Goal: Task Accomplishment & Management: Use online tool/utility

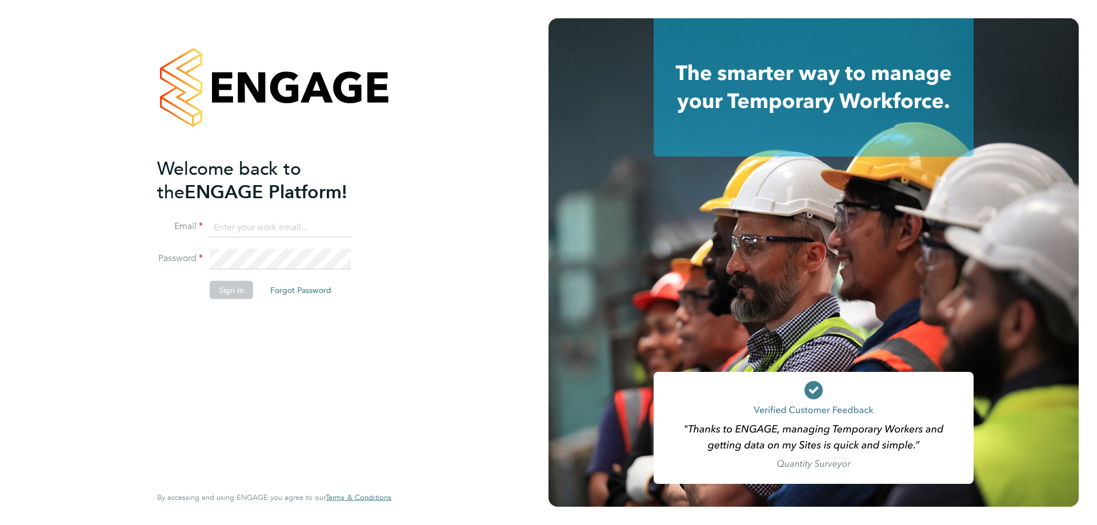
type input "amy.garcia@danielowen.co.uk"
click at [225, 287] on button "Sign In" at bounding box center [231, 289] width 43 height 18
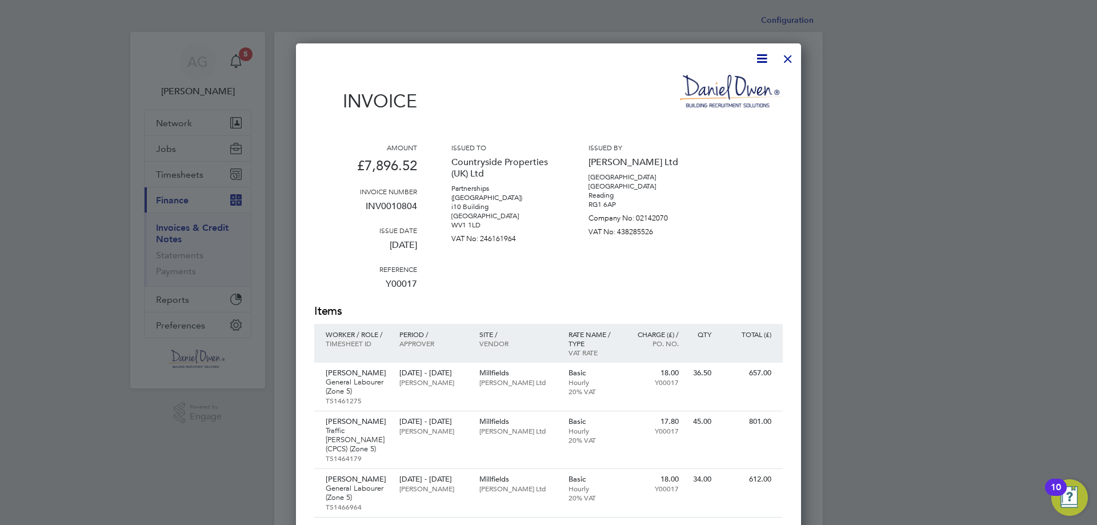
click at [789, 54] on div at bounding box center [787, 56] width 21 height 21
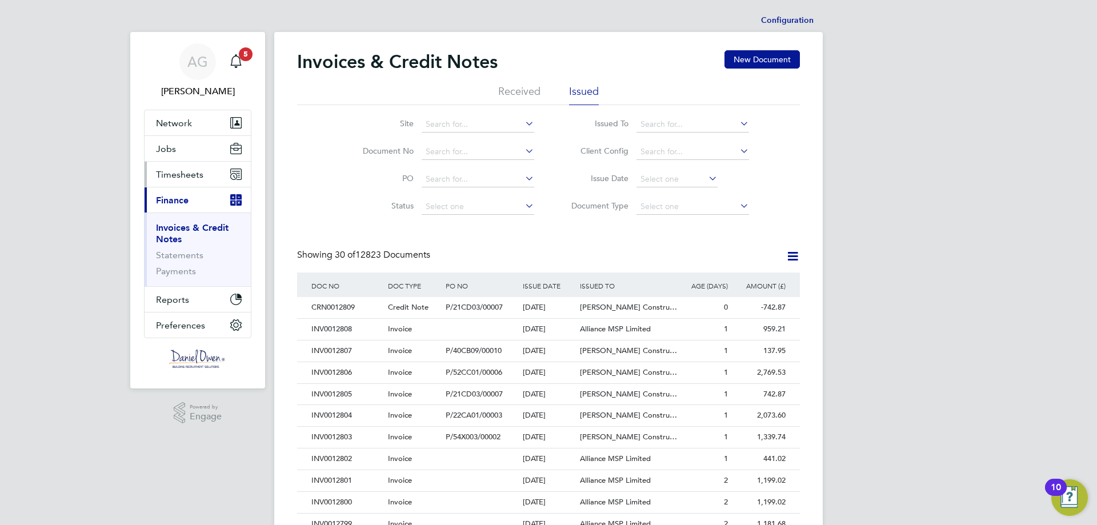
click at [196, 174] on span "Timesheets" at bounding box center [179, 174] width 47 height 11
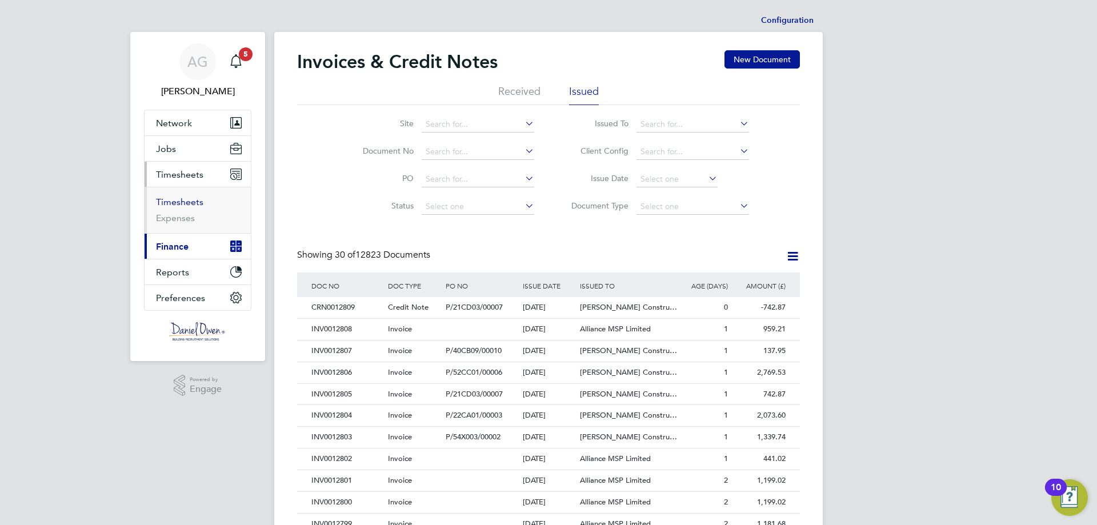
click at [195, 202] on link "Timesheets" at bounding box center [179, 201] width 47 height 11
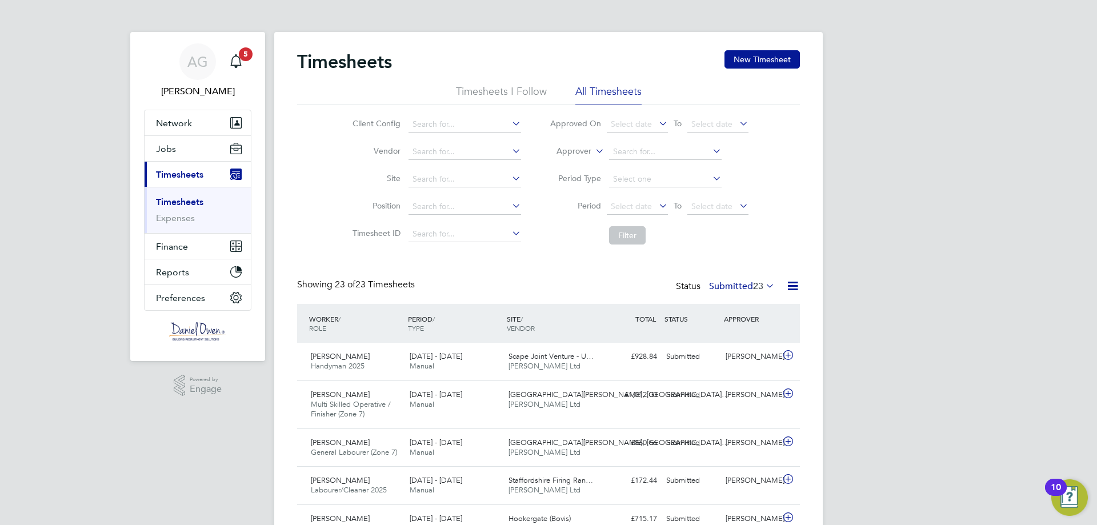
click at [593, 151] on icon at bounding box center [593, 148] width 0 height 10
click at [571, 165] on li "Worker" at bounding box center [563, 164] width 57 height 15
click at [617, 151] on input at bounding box center [665, 152] width 113 height 16
click at [629, 170] on b "[PERSON_NAME]" at bounding box center [645, 167] width 66 height 10
type input "[PERSON_NAME]"
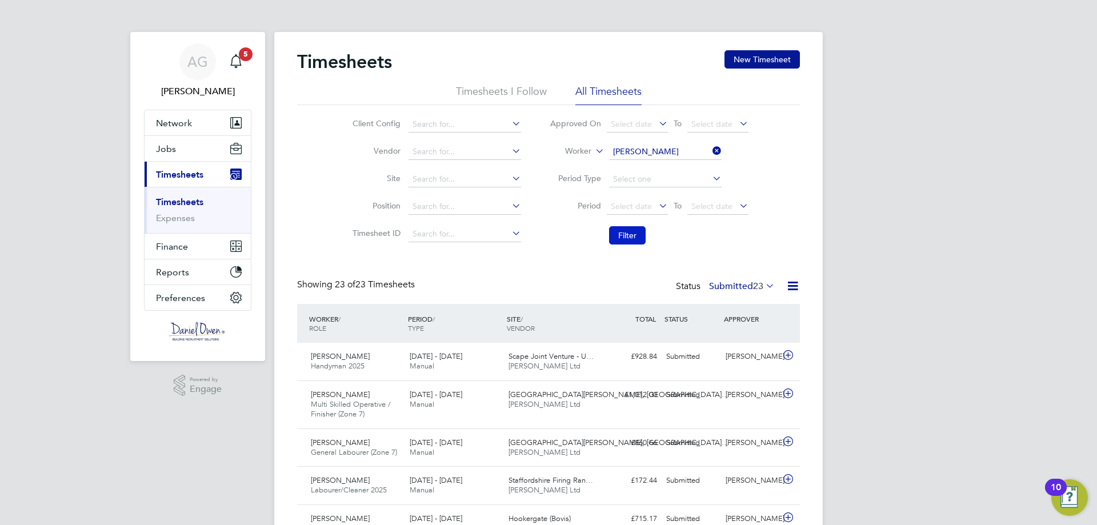
click at [619, 235] on button "Filter" at bounding box center [627, 235] width 37 height 18
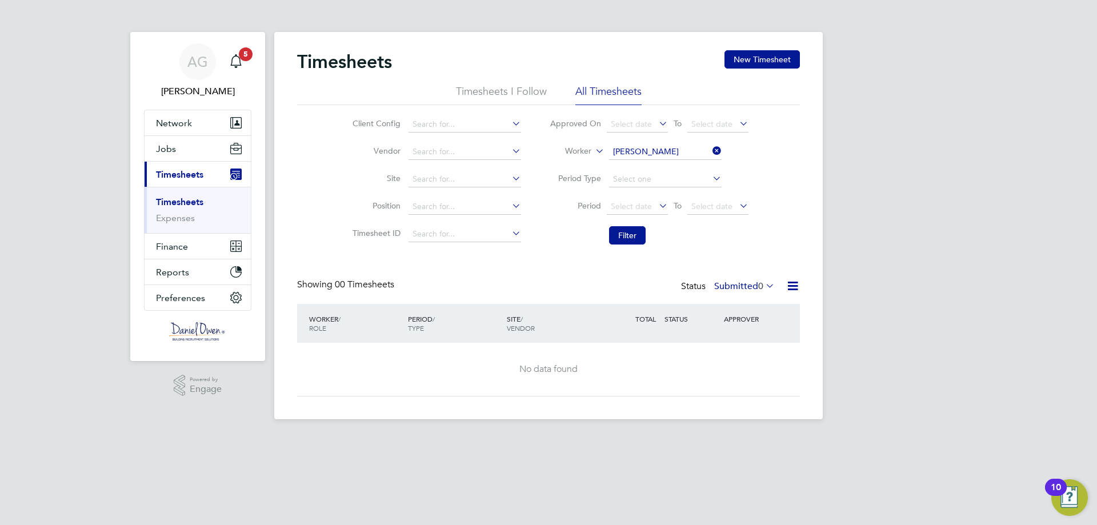
click at [740, 282] on label "Submitted 0" at bounding box center [744, 285] width 61 height 11
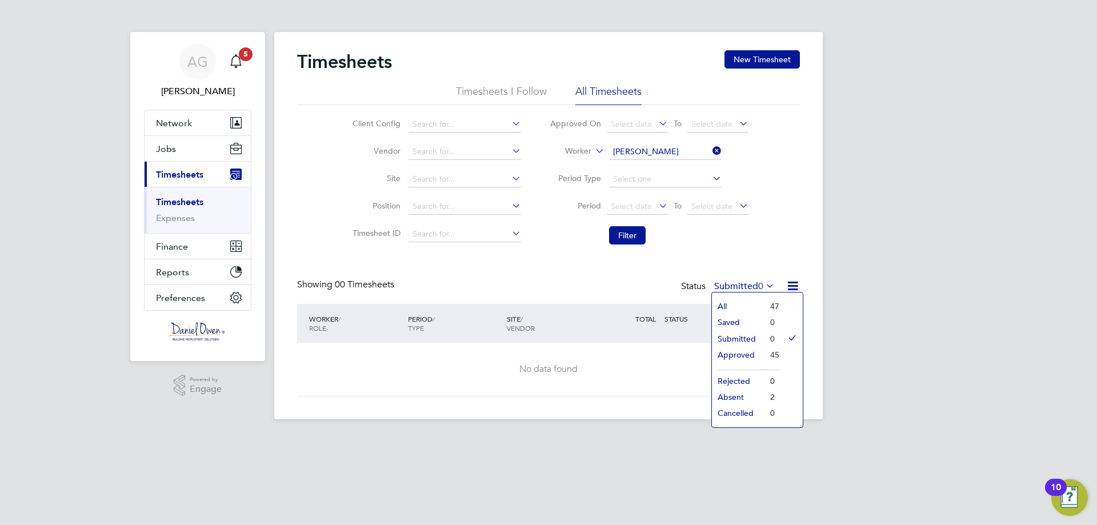
click at [767, 308] on li "47" at bounding box center [771, 306] width 15 height 16
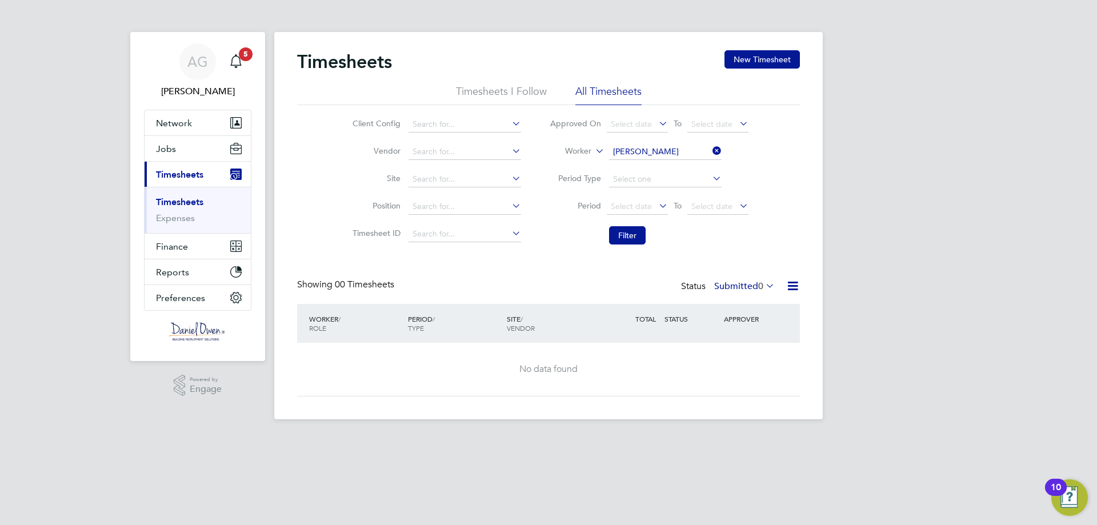
click at [763, 286] on icon at bounding box center [763, 286] width 0 height 16
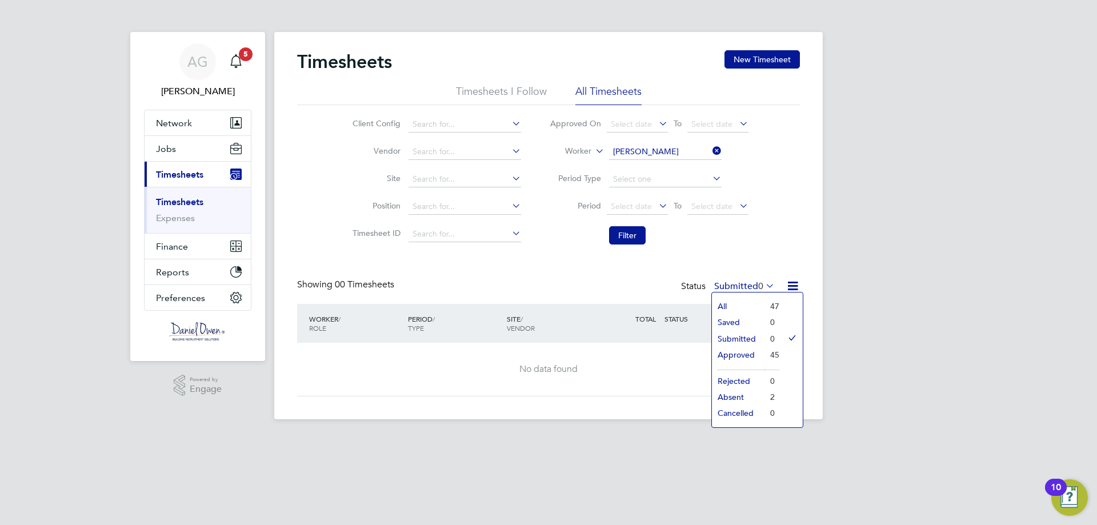
click at [761, 303] on li "All" at bounding box center [738, 306] width 53 height 16
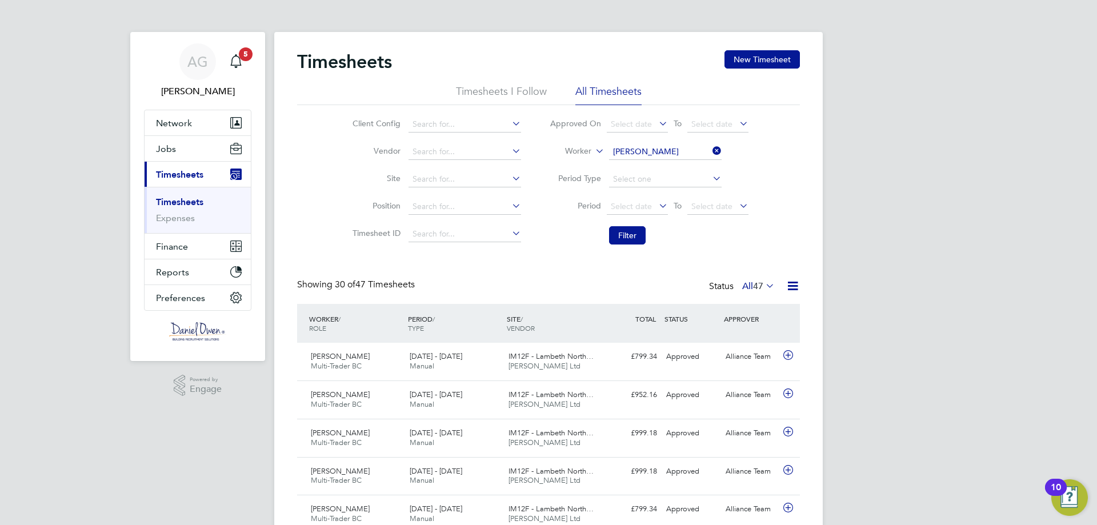
click at [710, 149] on icon at bounding box center [710, 151] width 0 height 16
click at [692, 155] on input at bounding box center [665, 152] width 113 height 16
click at [665, 170] on li "[PERSON_NAME]" at bounding box center [665, 167] width 114 height 15
type input "[PERSON_NAME]"
click at [621, 235] on button "Filter" at bounding box center [627, 235] width 37 height 18
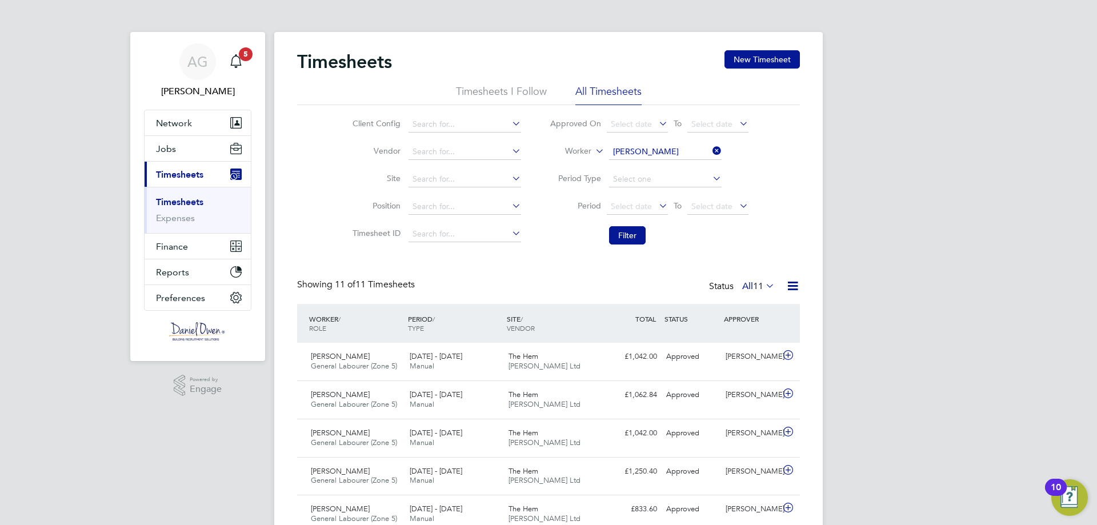
click at [710, 148] on icon at bounding box center [710, 151] width 0 height 16
click at [690, 150] on input at bounding box center [665, 152] width 113 height 16
type input "j"
click at [676, 172] on li "[PERSON_NAME]" at bounding box center [673, 167] width 130 height 15
type input "[PERSON_NAME]"
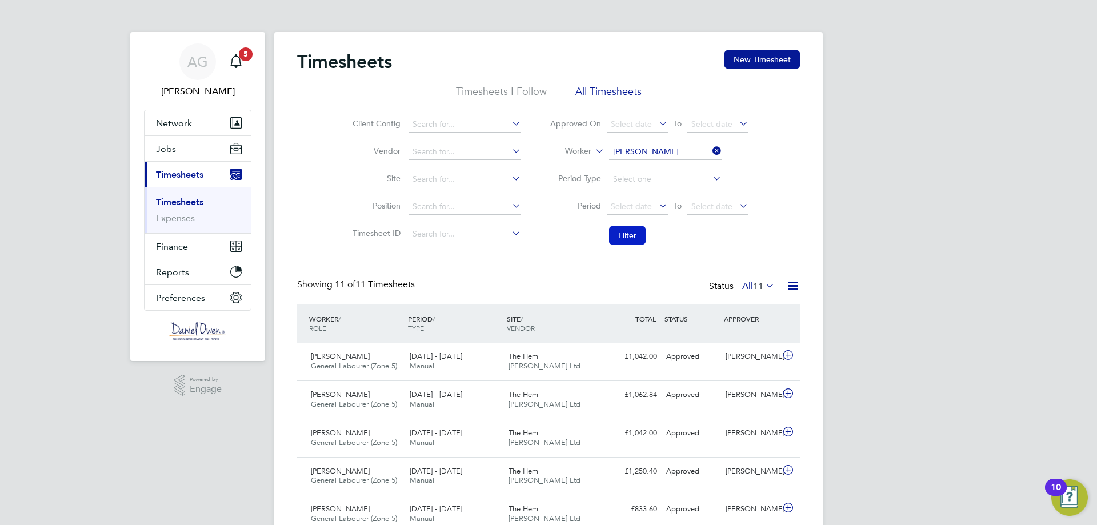
click at [629, 232] on button "Filter" at bounding box center [627, 235] width 37 height 18
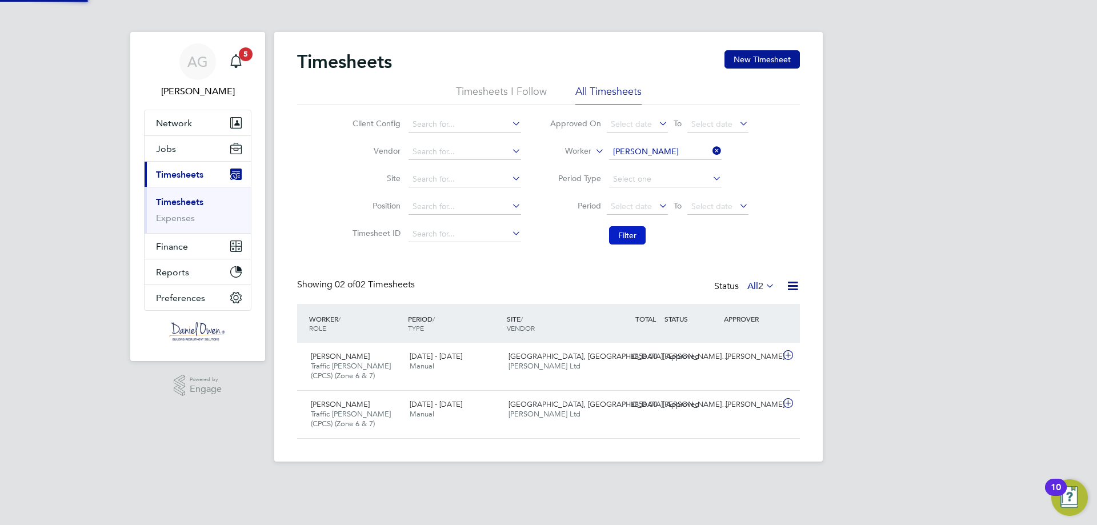
scroll to position [29, 99]
click at [710, 149] on icon at bounding box center [710, 151] width 0 height 16
click at [644, 157] on input at bounding box center [665, 152] width 113 height 16
click at [642, 169] on li "[PERSON_NAME] urgess" at bounding box center [665, 167] width 114 height 15
type input "[PERSON_NAME]"
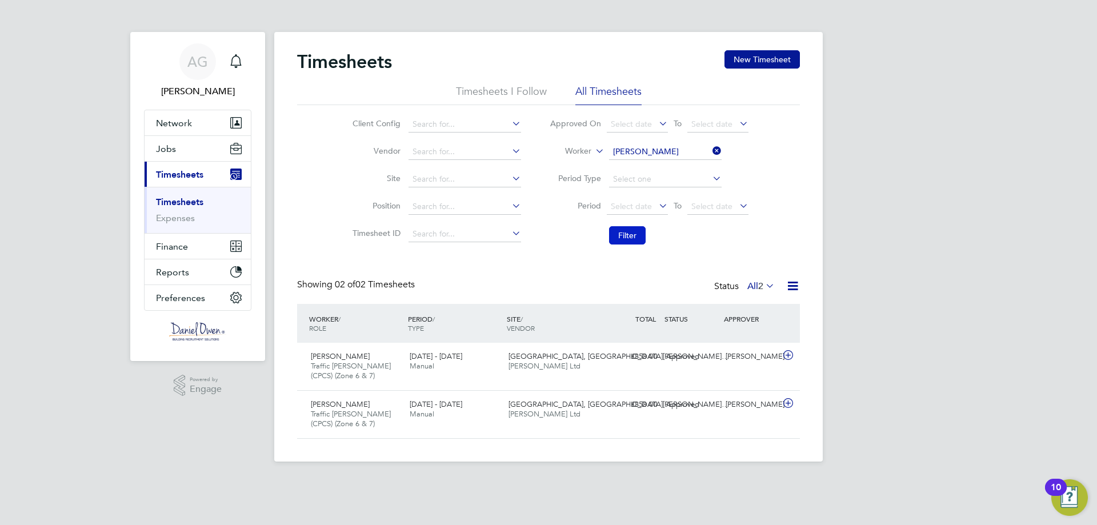
click at [626, 243] on button "Filter" at bounding box center [627, 235] width 37 height 18
